Goal: Information Seeking & Learning: Learn about a topic

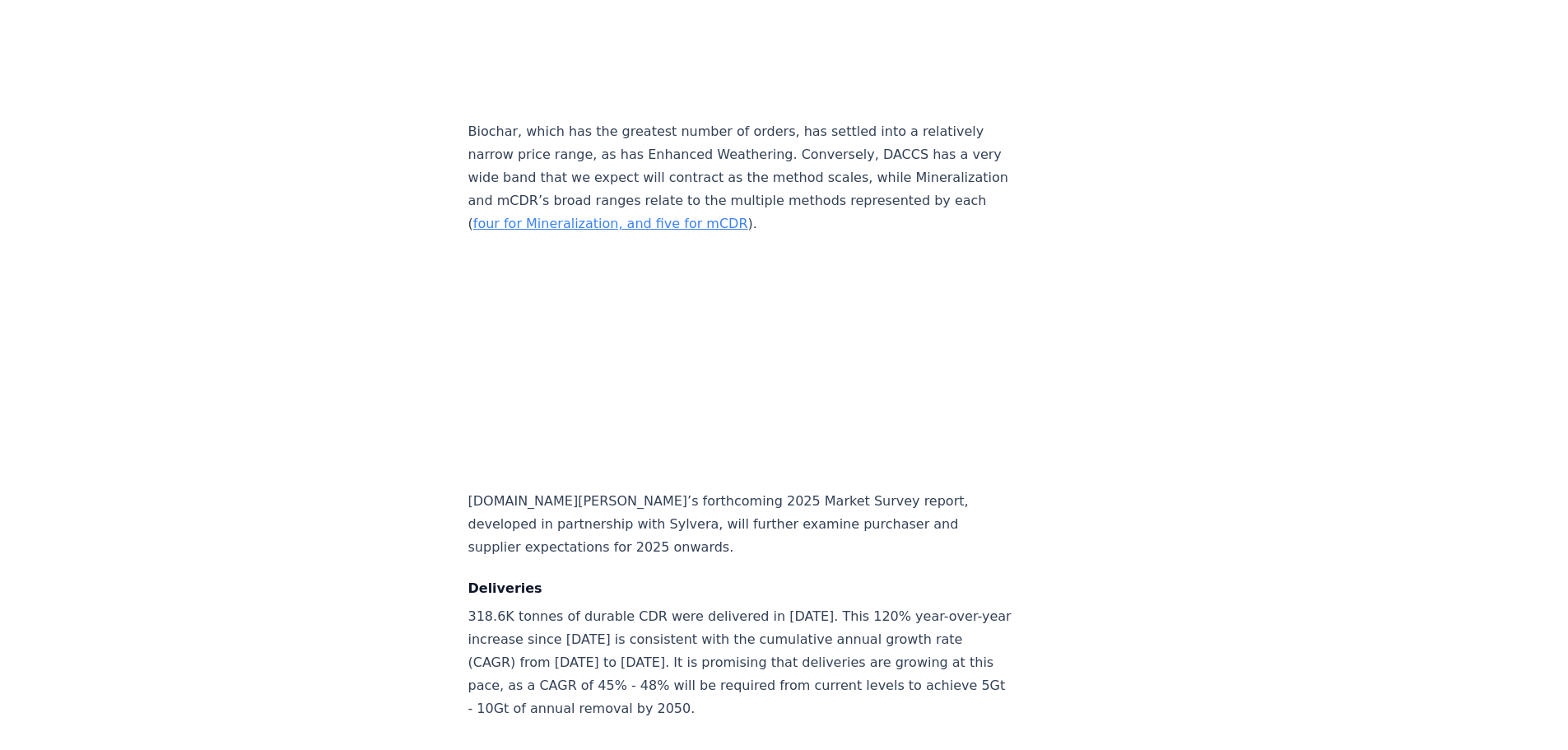
scroll to position [7819, 0]
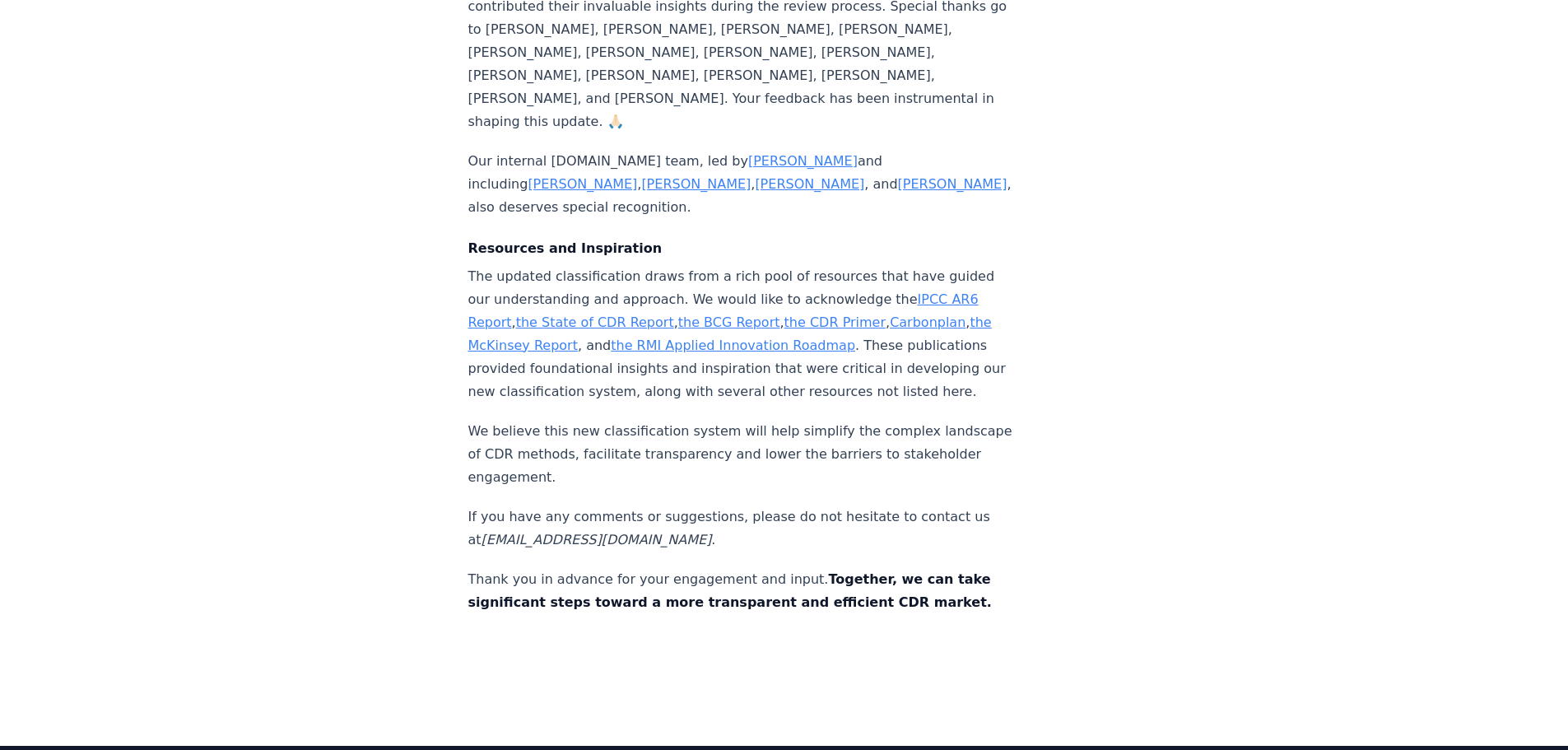
scroll to position [2424, 0]
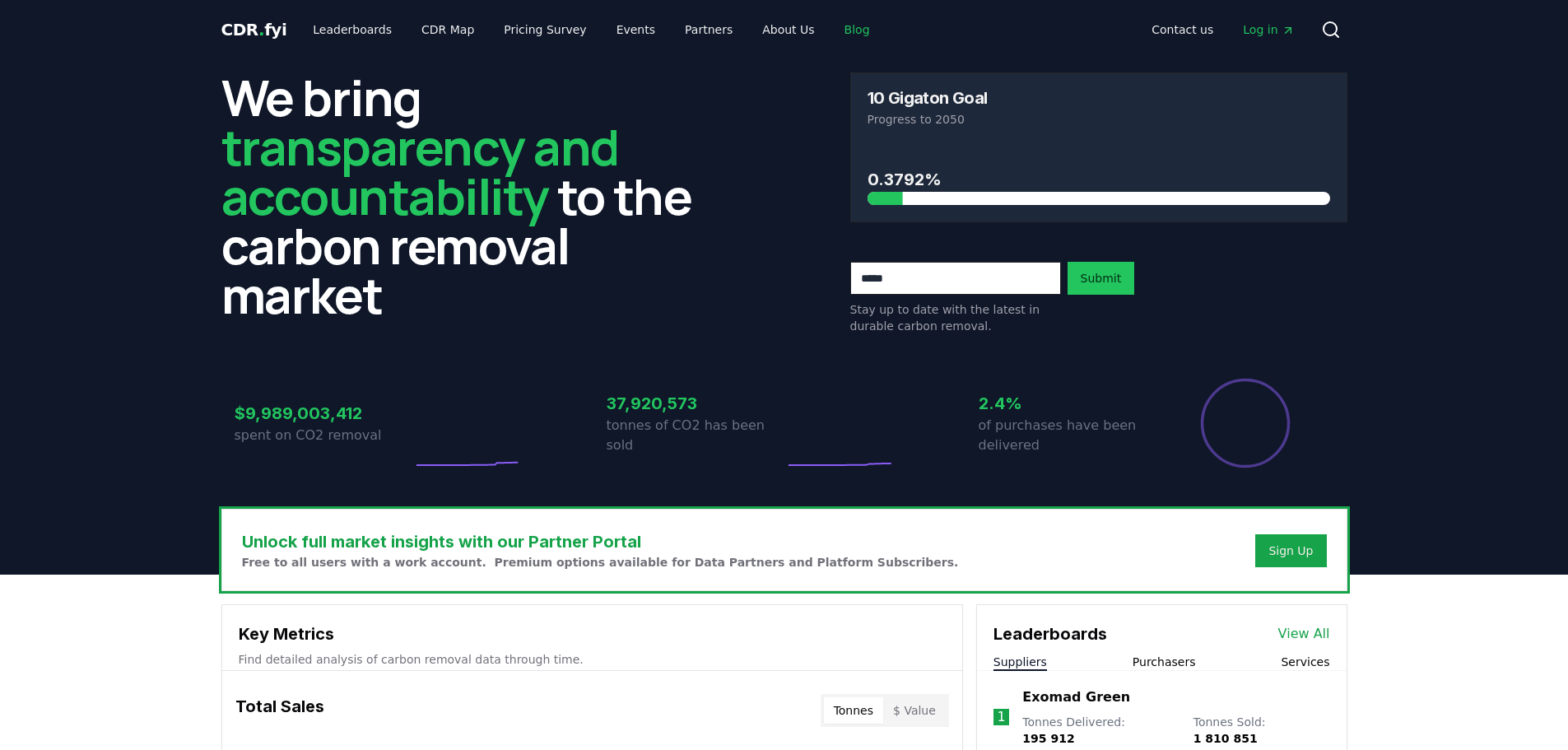
click at [832, 29] on link "Blog" at bounding box center [857, 29] width 52 height 30
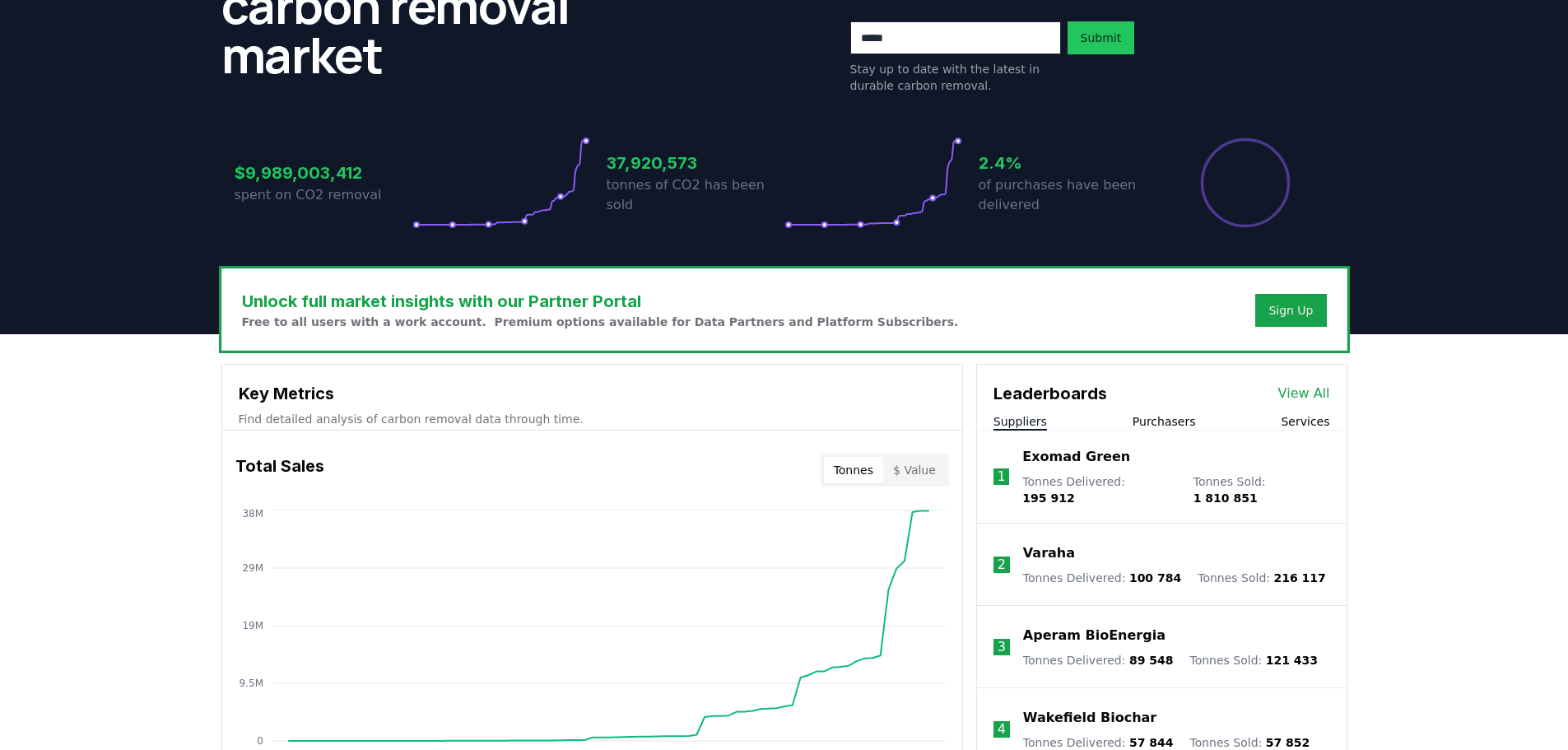
scroll to position [247, 0]
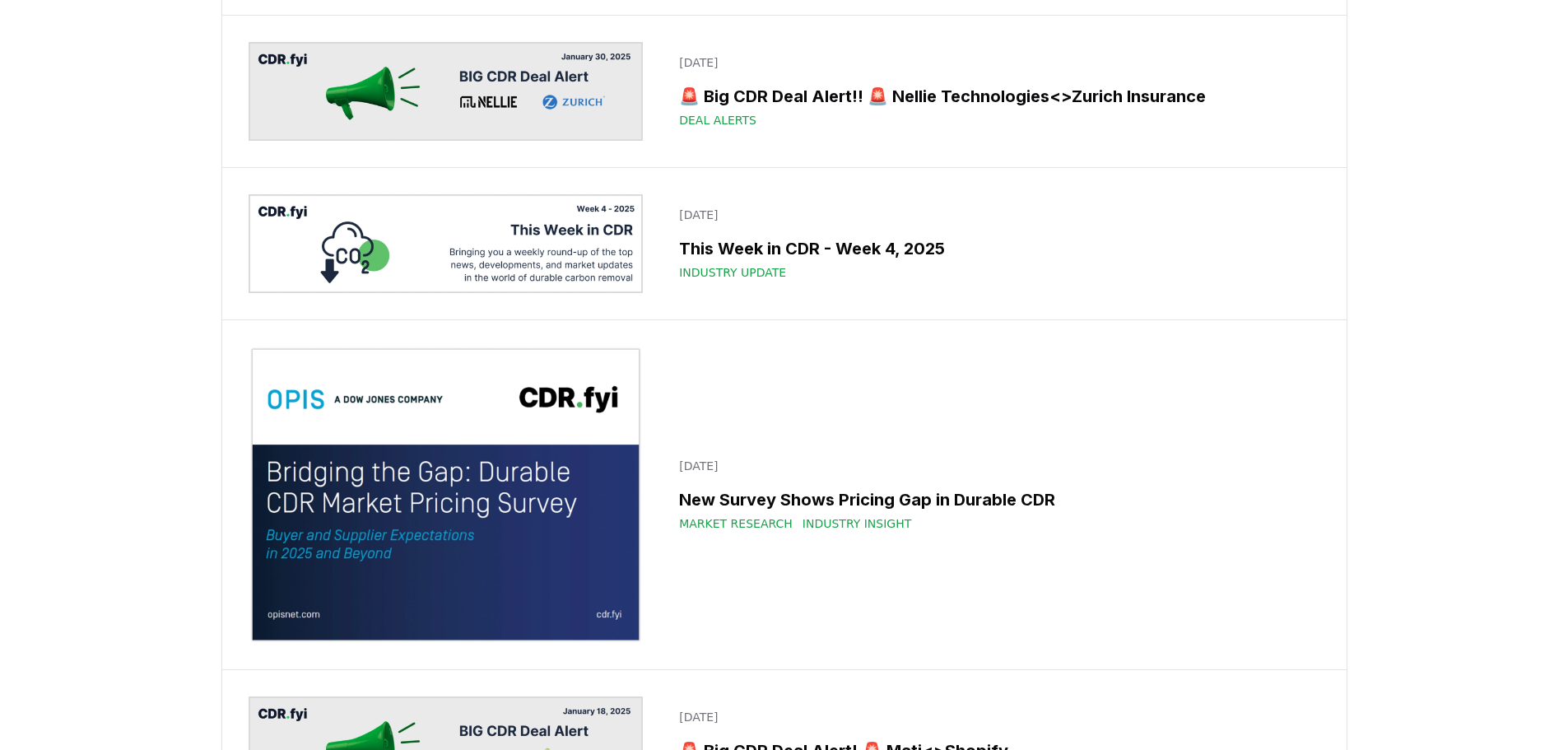
scroll to position [11359, 0]
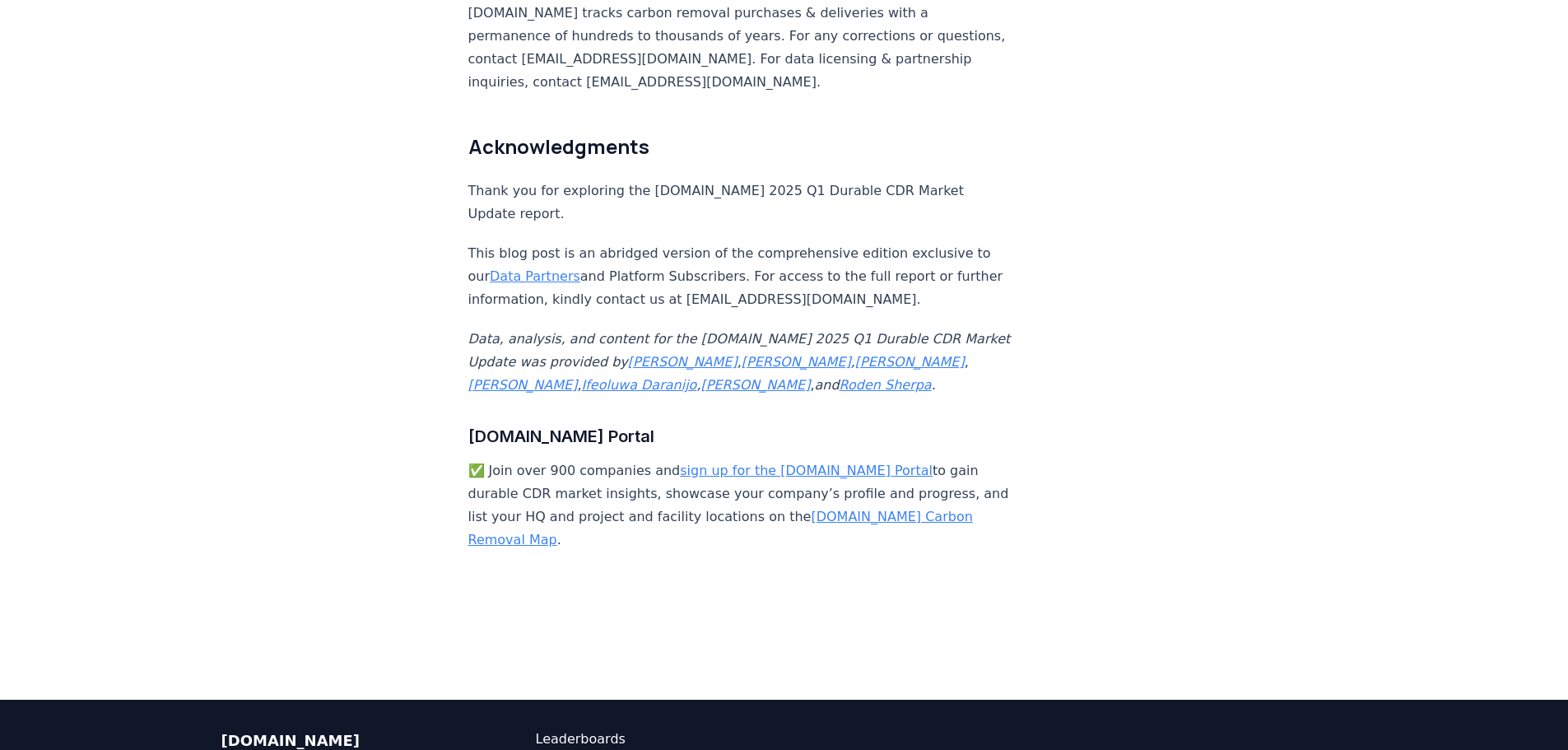
scroll to position [9713, 0]
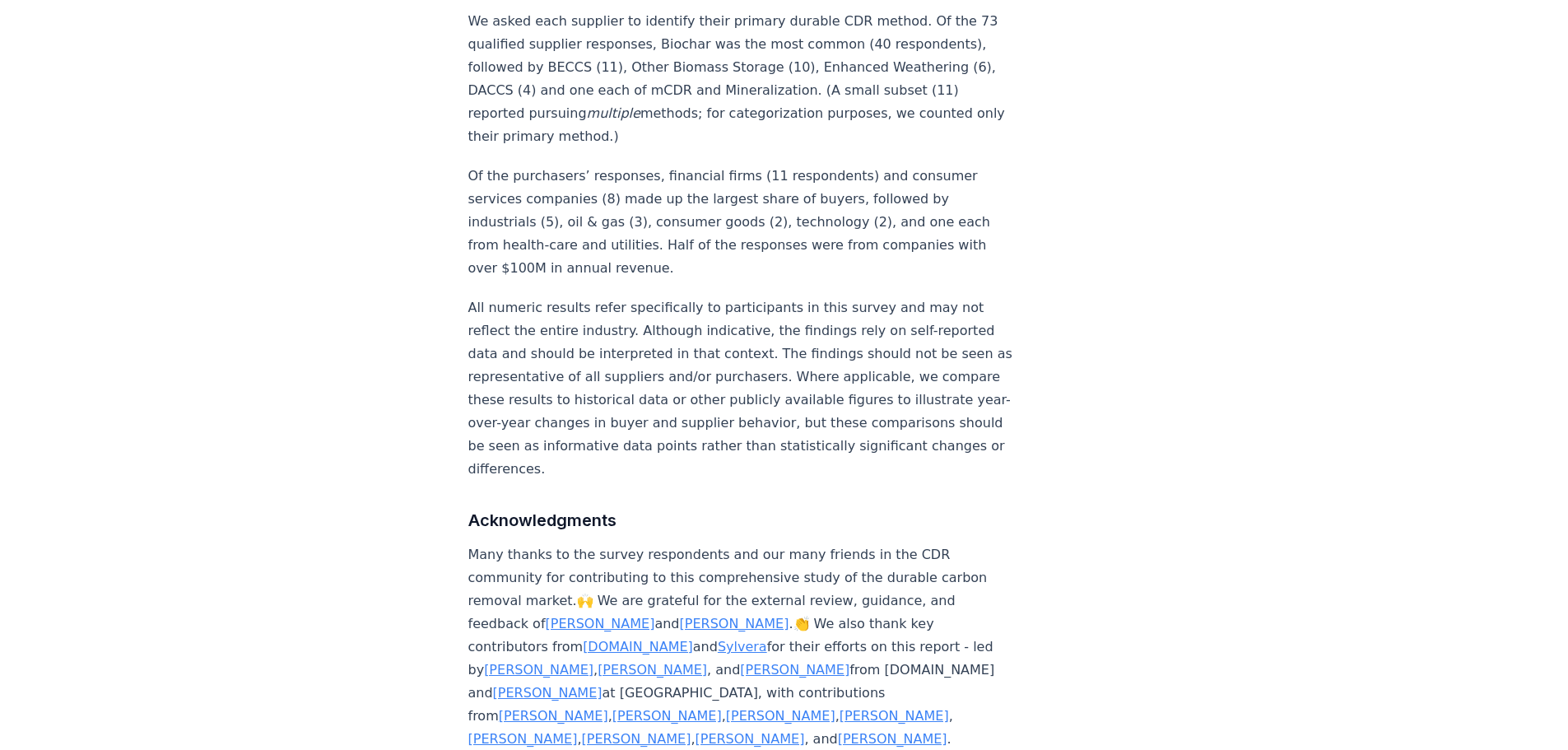
scroll to position [9383, 0]
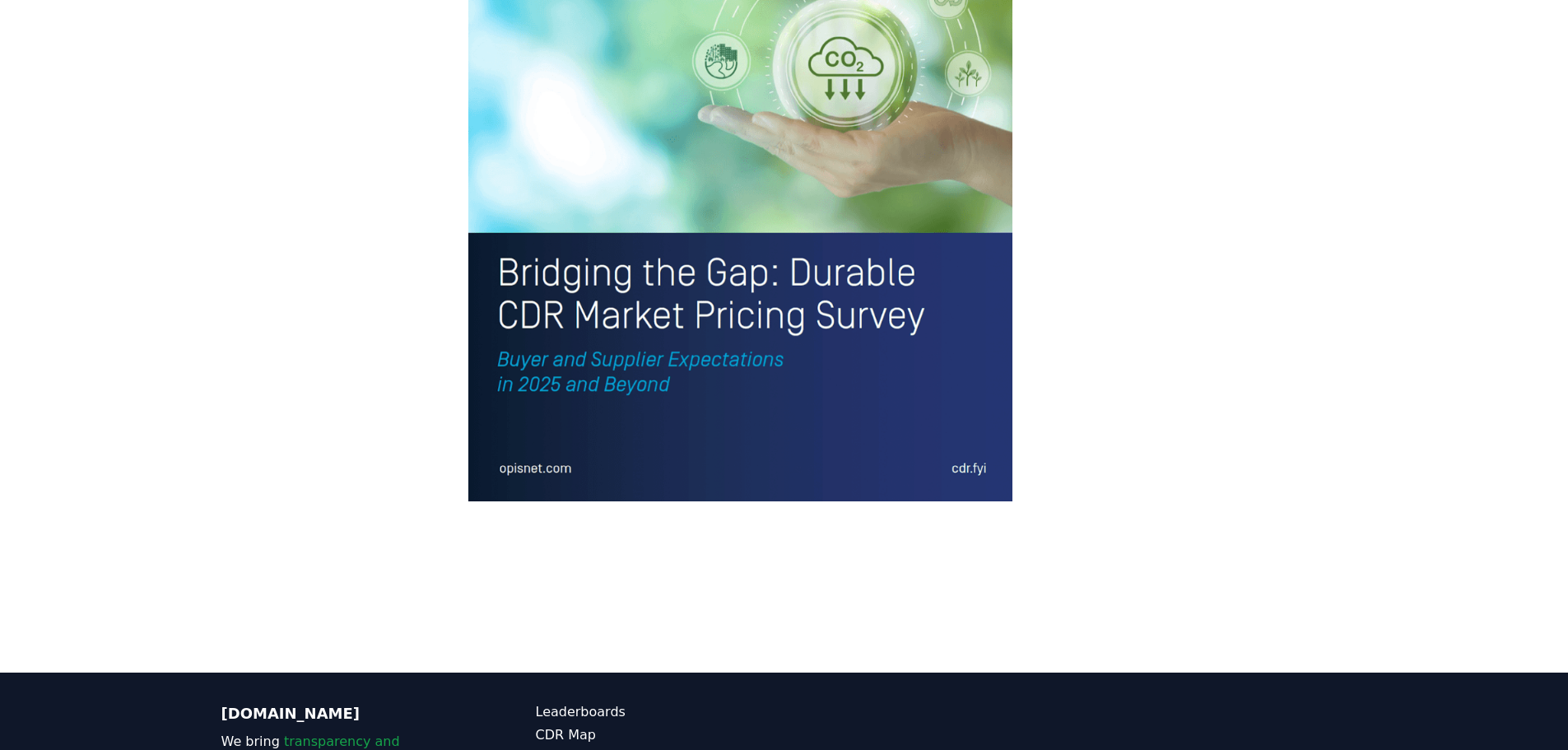
click at [685, 242] on img at bounding box center [741, 146] width 545 height 710
